Goal: Task Accomplishment & Management: Complete application form

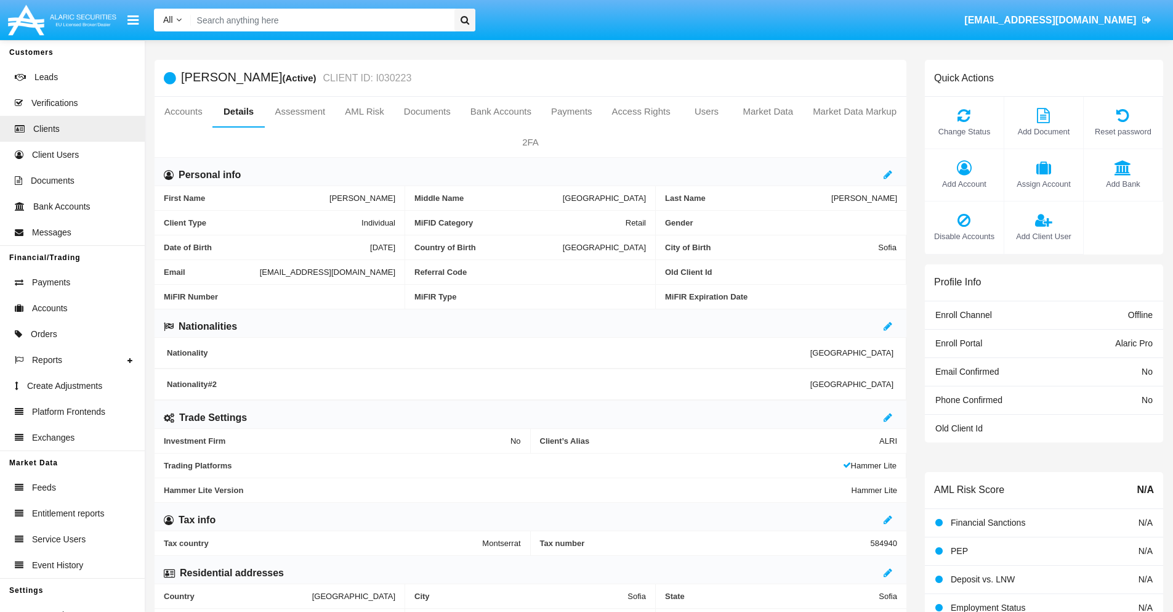
click at [1043, 236] on span "Add Client User" at bounding box center [1044, 236] width 67 height 12
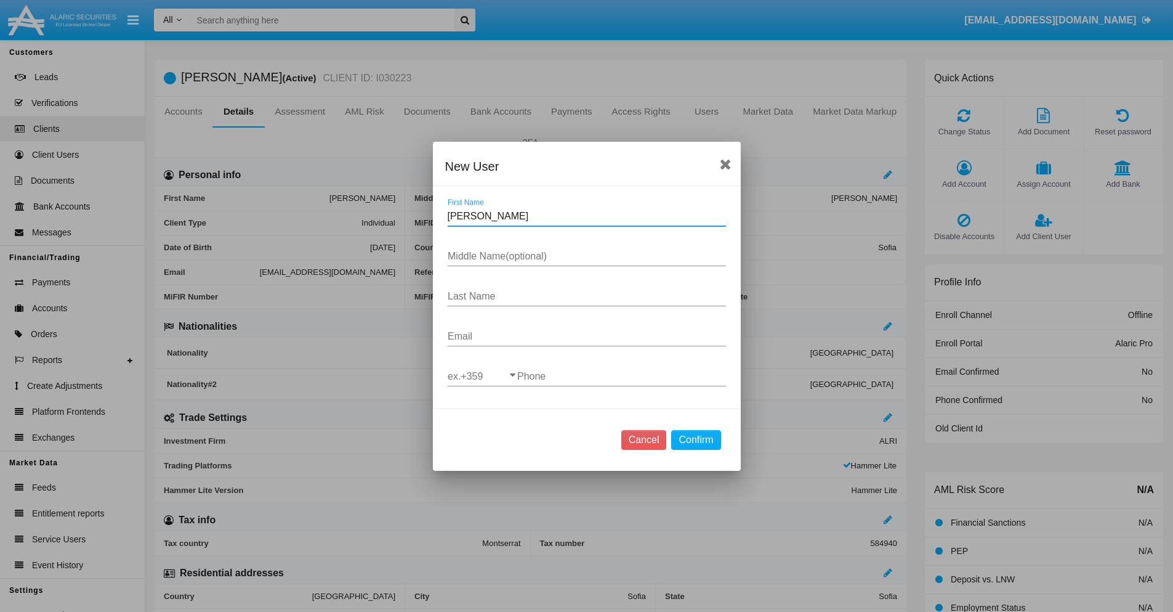
type input "[PERSON_NAME]"
type input "Young"
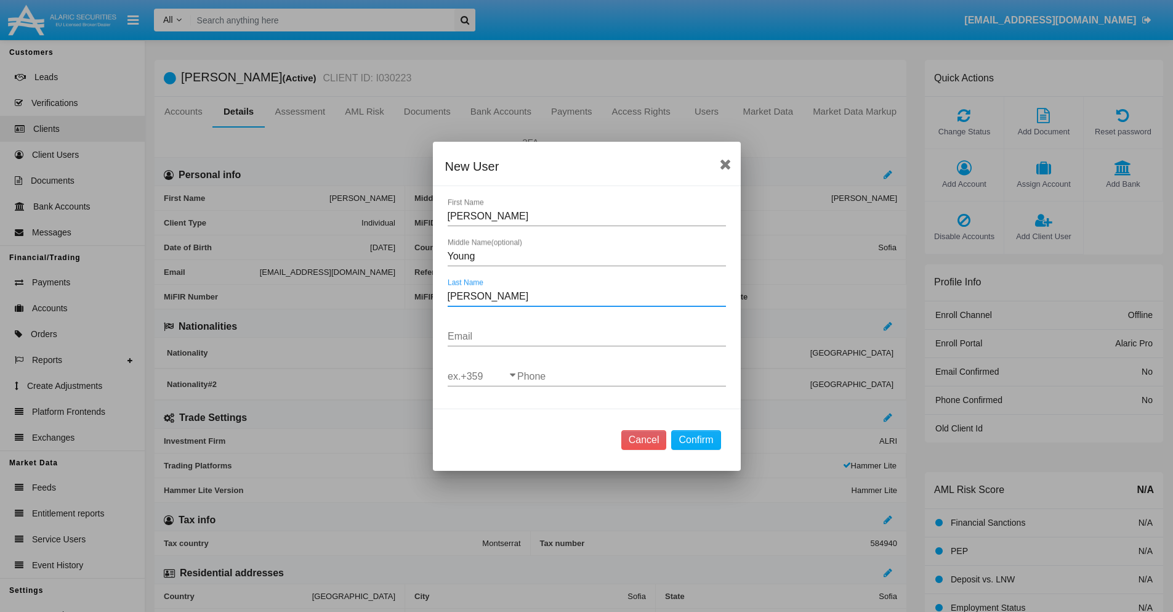
type input "[PERSON_NAME]"
type input "[EMAIL_ADDRESS][DOMAIN_NAME]"
click at [482, 376] on input "ex.+359" at bounding box center [483, 376] width 70 height 11
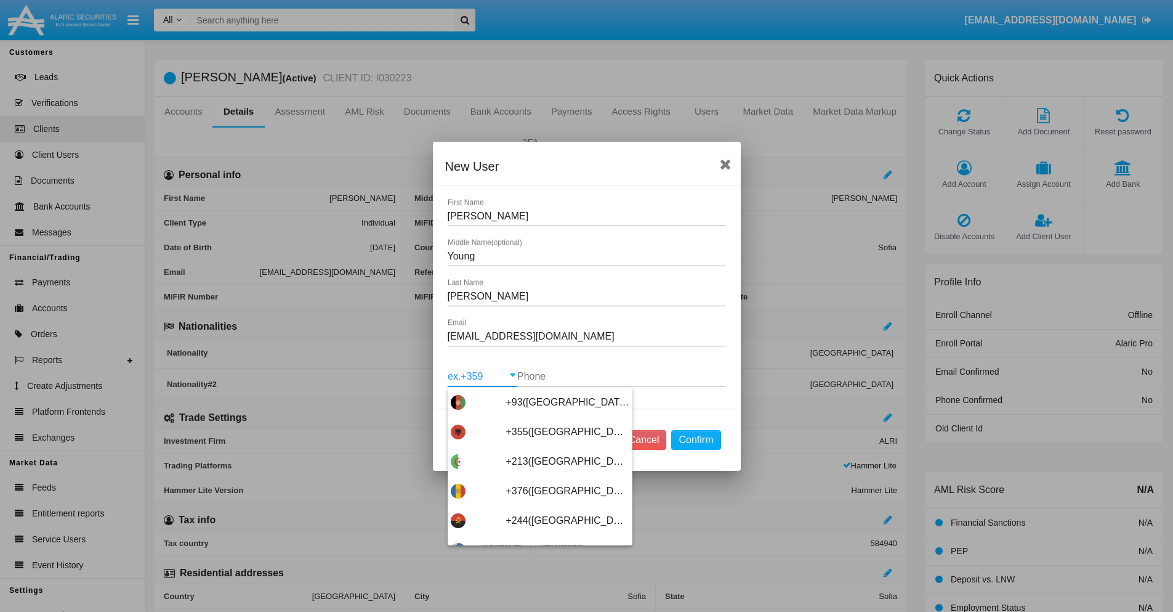
scroll to position [6554, 0]
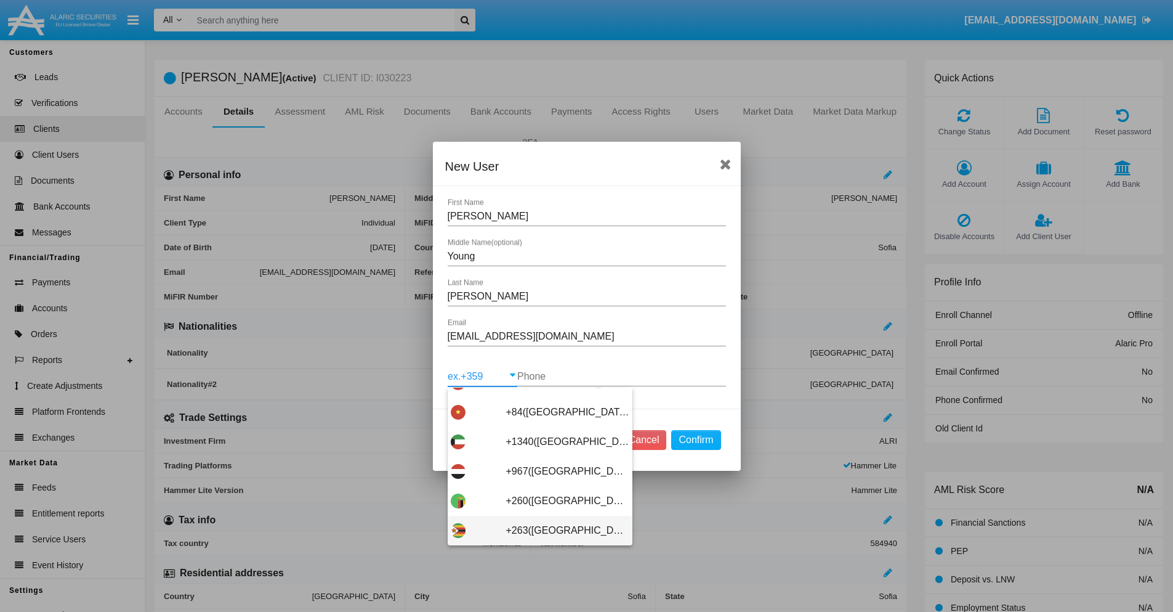
click at [535, 530] on span "+263([GEOGRAPHIC_DATA])" at bounding box center [567, 531] width 123 height 30
type input "+263([GEOGRAPHIC_DATA])"
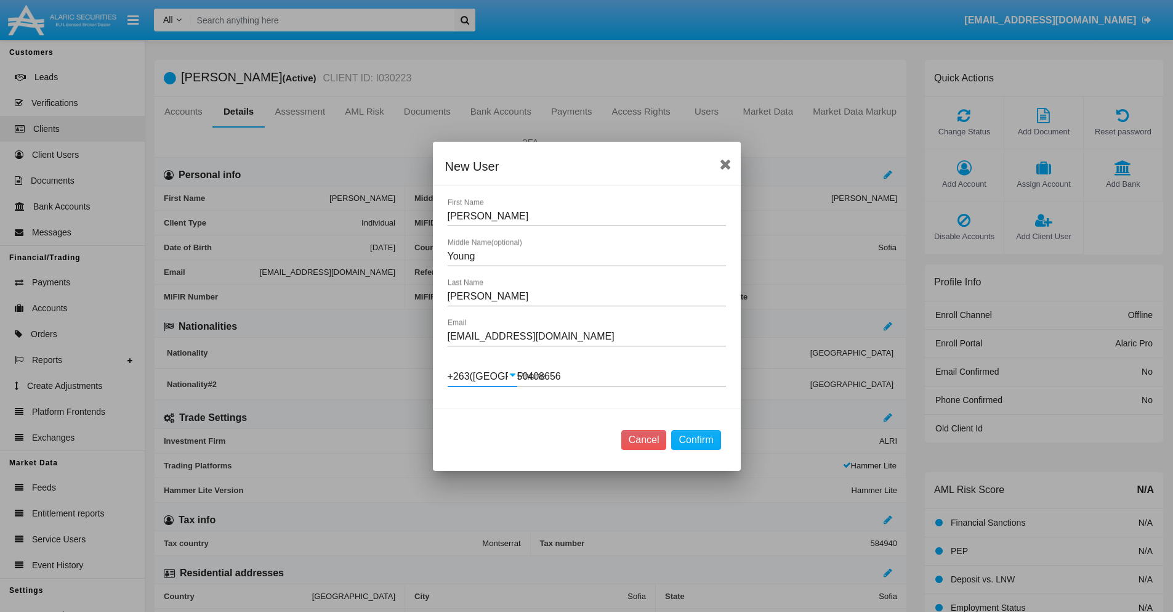
type input "504086564"
click at [696, 439] on button "Confirm" at bounding box center [695, 440] width 49 height 20
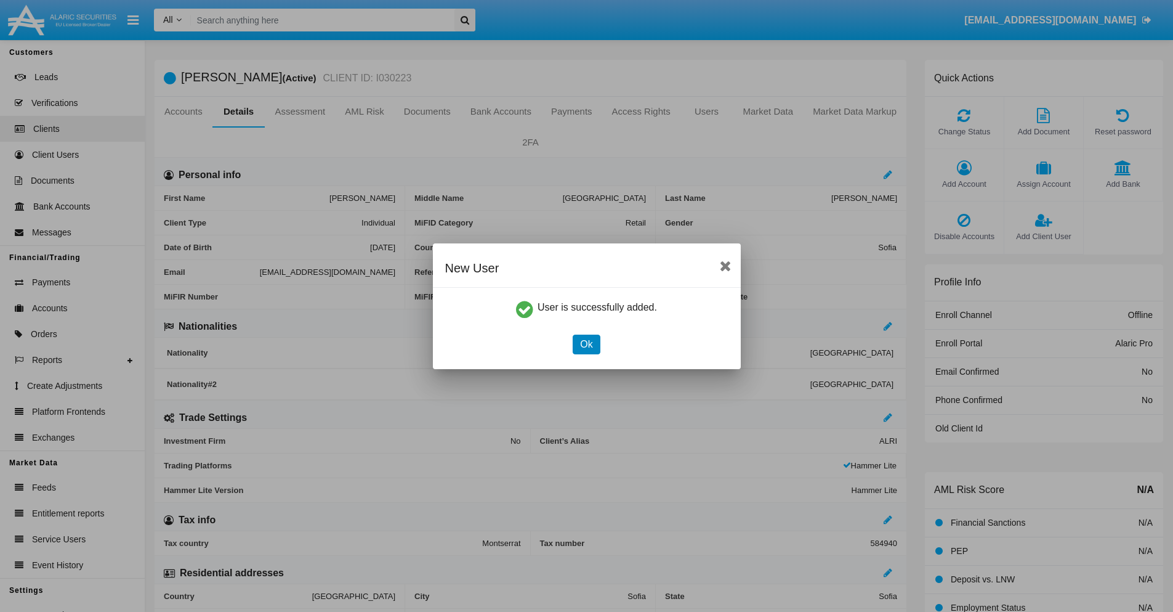
click at [586, 344] on button "Ok" at bounding box center [586, 344] width 27 height 20
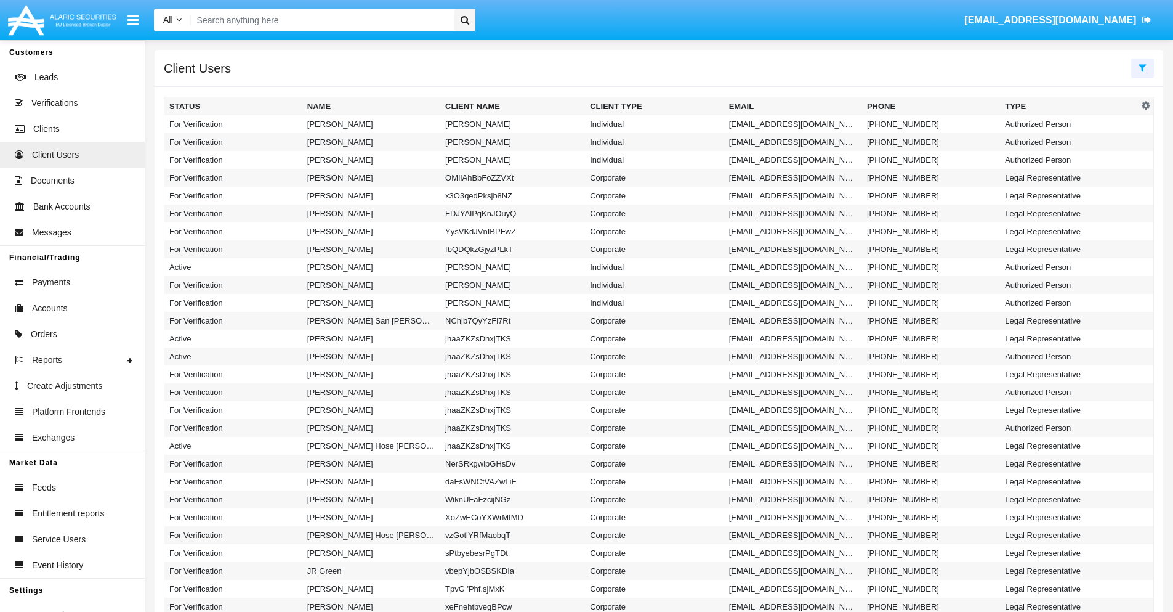
click at [1143, 67] on icon at bounding box center [1143, 68] width 8 height 10
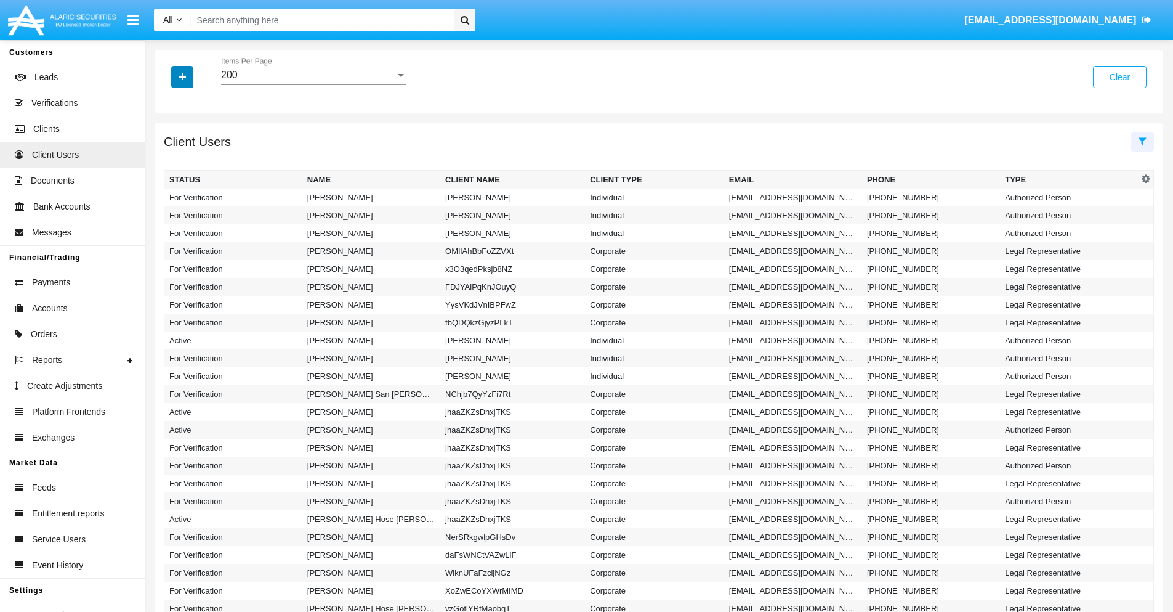
click at [182, 76] on icon "button" at bounding box center [182, 77] width 7 height 9
click at [192, 156] on span "Email" at bounding box center [191, 155] width 25 height 15
click at [169, 161] on input "Email" at bounding box center [169, 161] width 1 height 1
checkbox input "true"
click at [182, 76] on icon "button" at bounding box center [182, 77] width 7 height 9
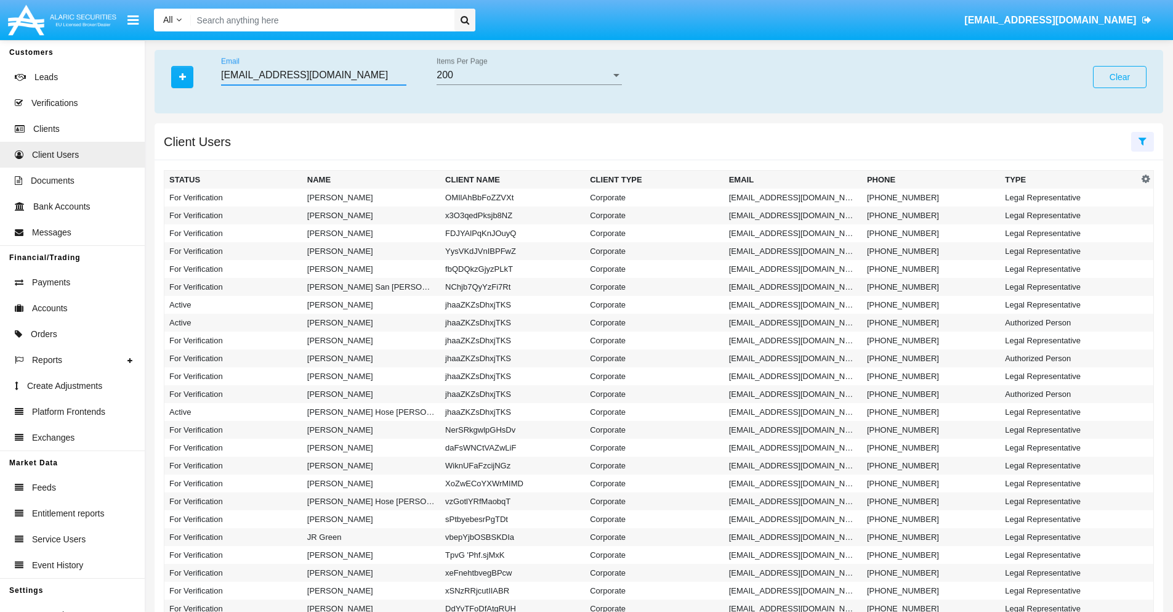
click at [314, 75] on input "o6wtd7-g@tyw1-y5d4x2.jp" at bounding box center [313, 75] width 185 height 11
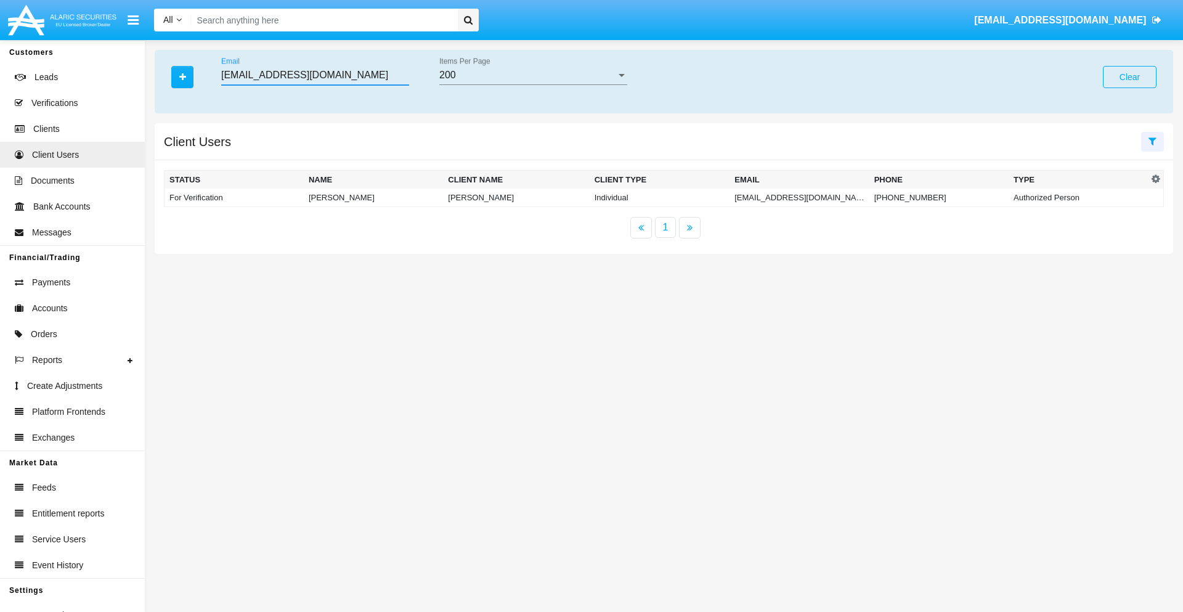
type input "o6wtd7-g@tyw1-y5d4x2.jp"
click at [793, 197] on td "o6wtd7-g@tyw1-y5d4x2.jp" at bounding box center [798, 197] width 139 height 18
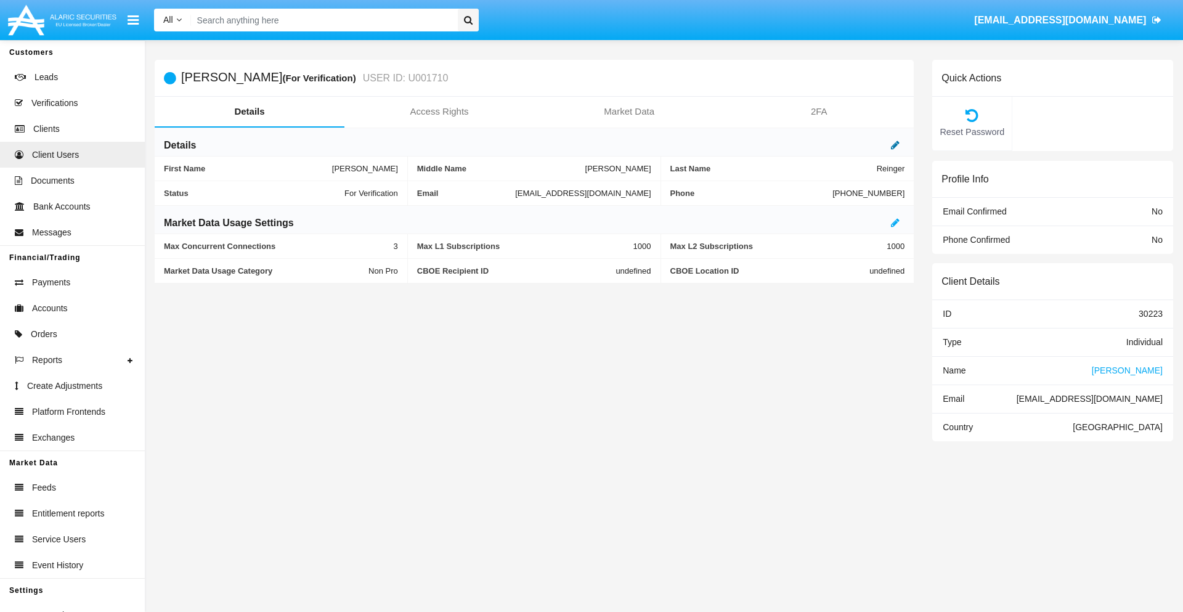
click at [895, 145] on icon at bounding box center [895, 145] width 9 height 10
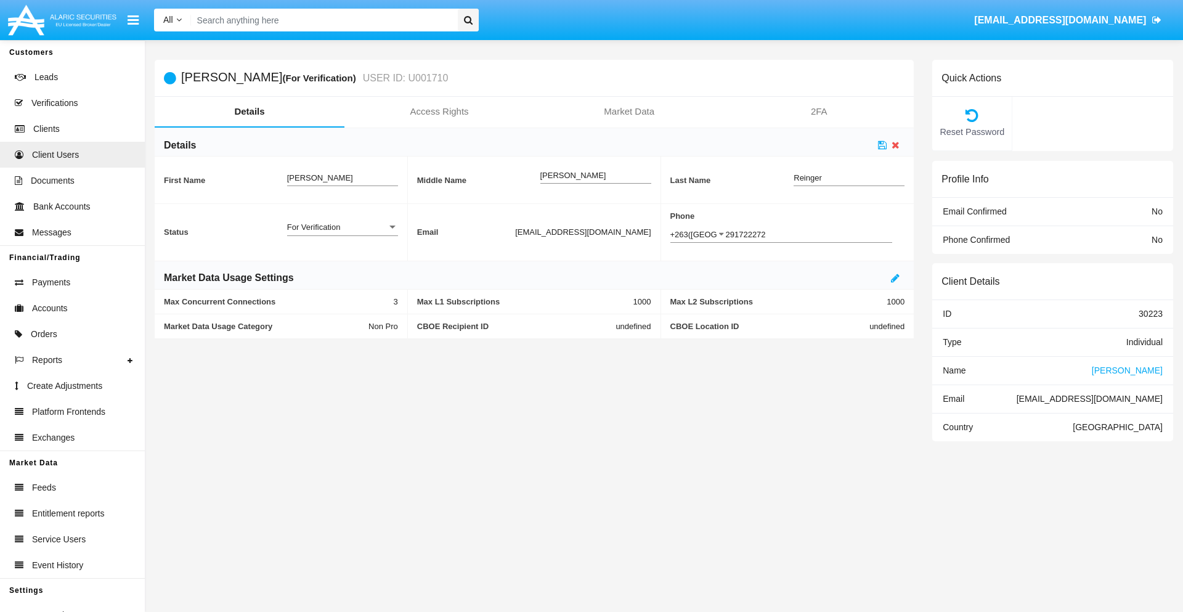
click at [342, 227] on div "For Verification" at bounding box center [337, 227] width 100 height 10
click at [342, 257] on span "Verified" at bounding box center [342, 258] width 111 height 24
click at [882, 145] on icon at bounding box center [882, 145] width 9 height 10
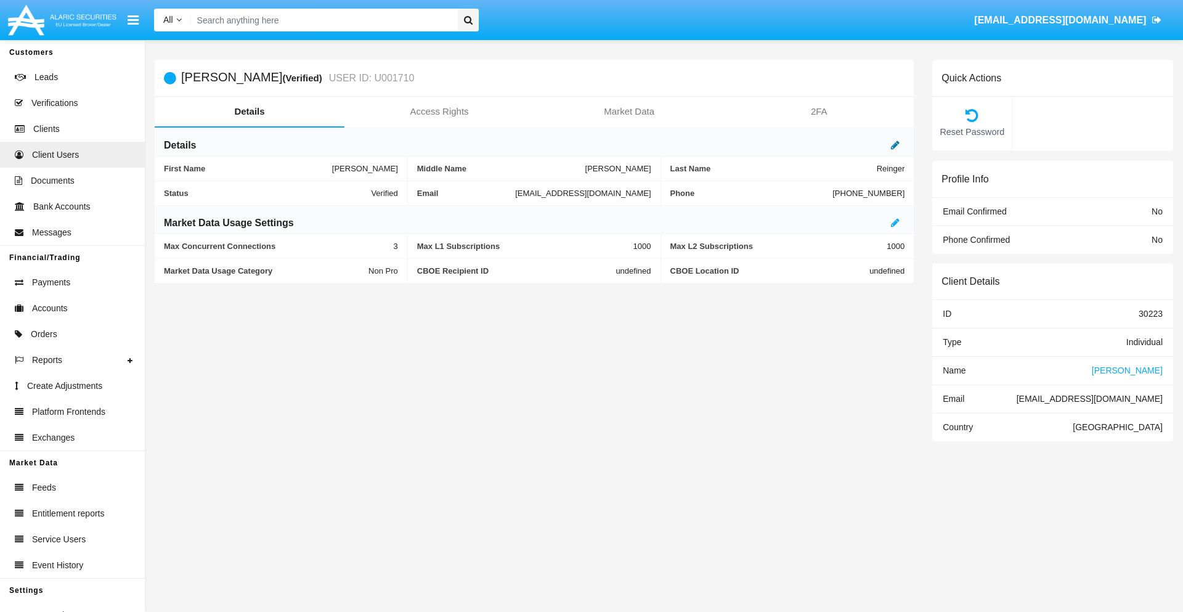
click at [895, 145] on icon at bounding box center [895, 145] width 9 height 10
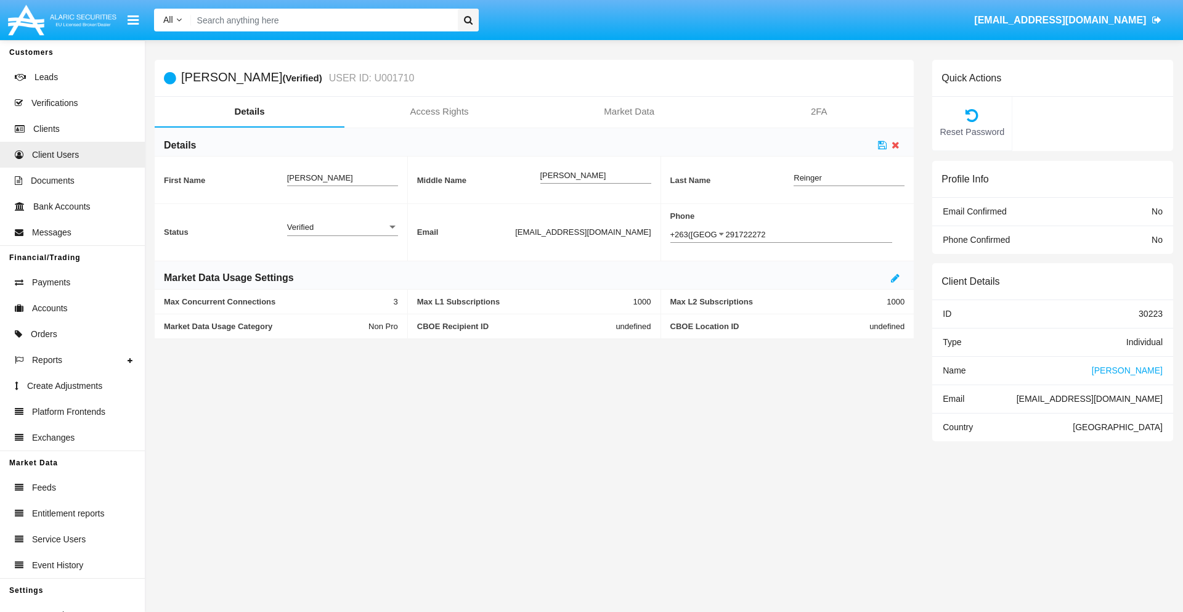
click at [342, 227] on div "Verified" at bounding box center [337, 227] width 100 height 10
click at [342, 233] on span "Active" at bounding box center [332, 234] width 91 height 24
click at [882, 145] on icon at bounding box center [882, 145] width 9 height 10
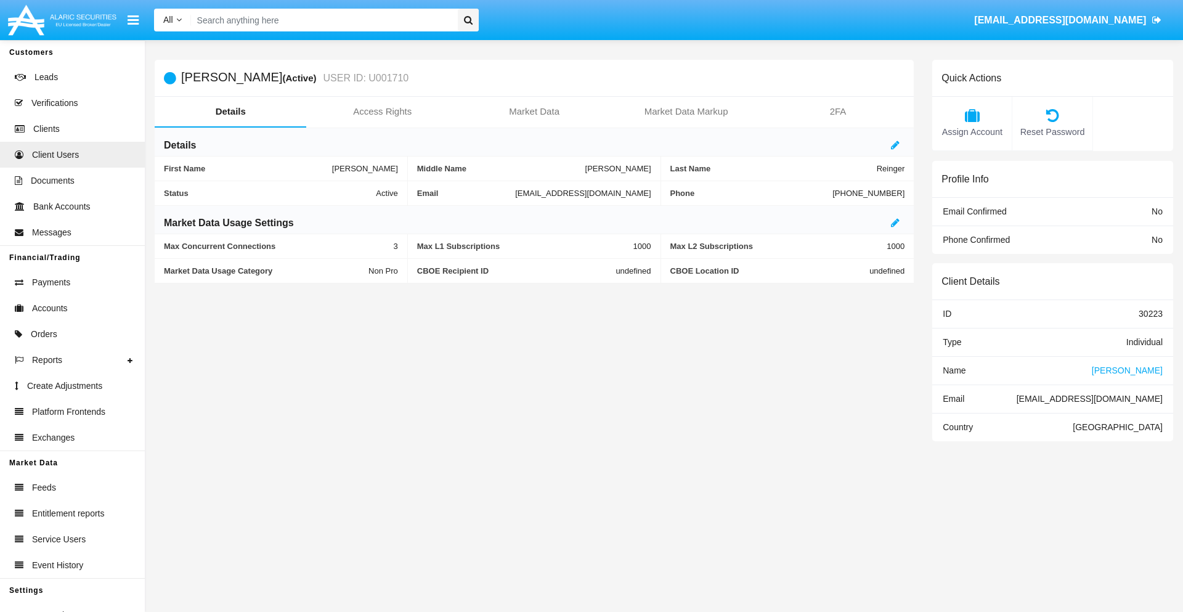
click at [954, 370] on span "Name" at bounding box center [953, 370] width 23 height 10
